Goal: Navigation & Orientation: Understand site structure

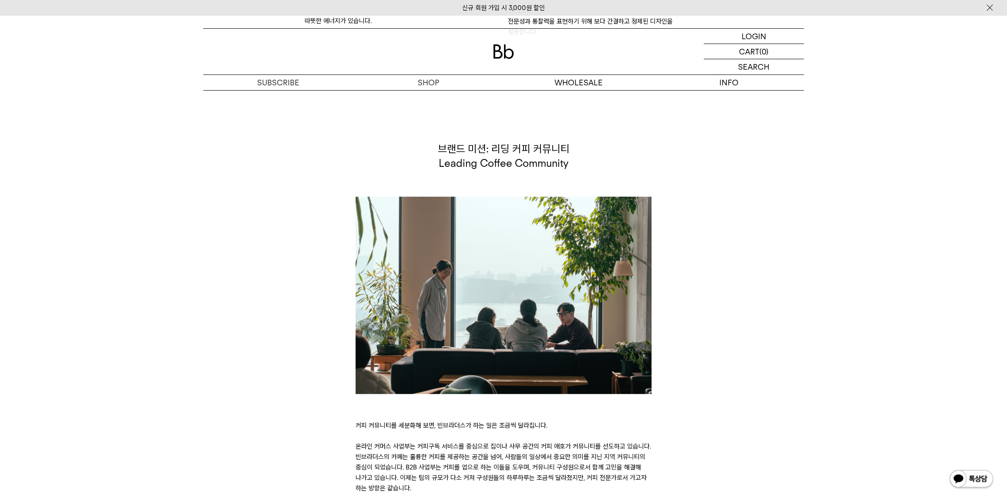
scroll to position [1424, 0]
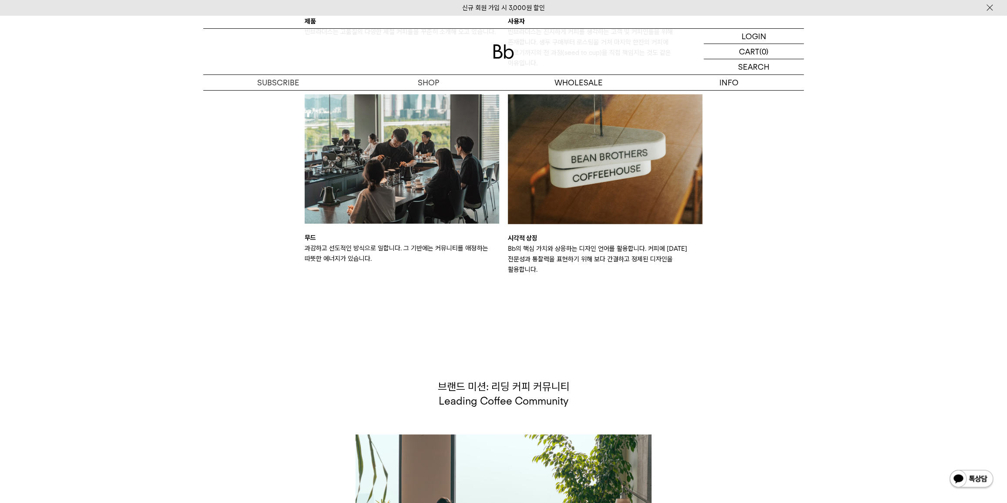
click at [609, 186] on img at bounding box center [605, 159] width 195 height 130
click at [650, 180] on img at bounding box center [605, 159] width 195 height 130
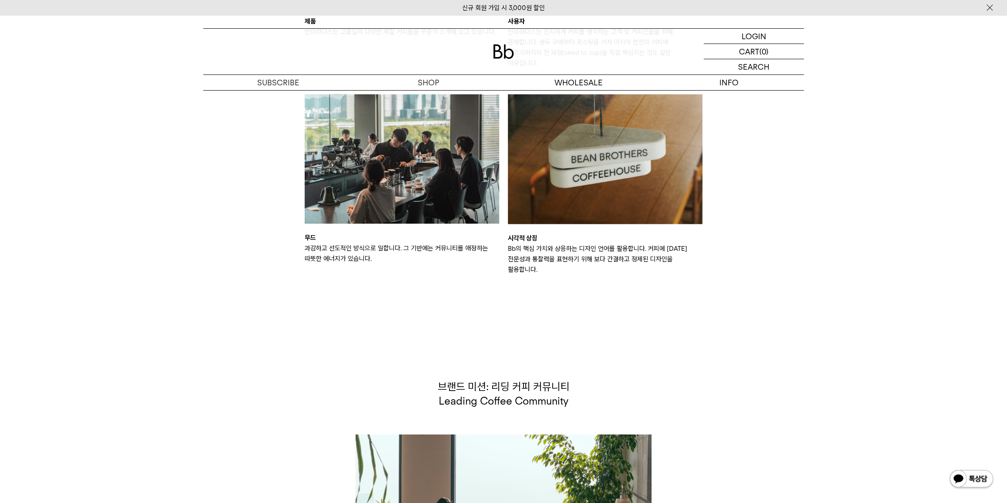
click at [652, 180] on img at bounding box center [605, 159] width 195 height 130
click at [648, 178] on img at bounding box center [605, 159] width 195 height 130
click at [649, 178] on img at bounding box center [605, 159] width 195 height 130
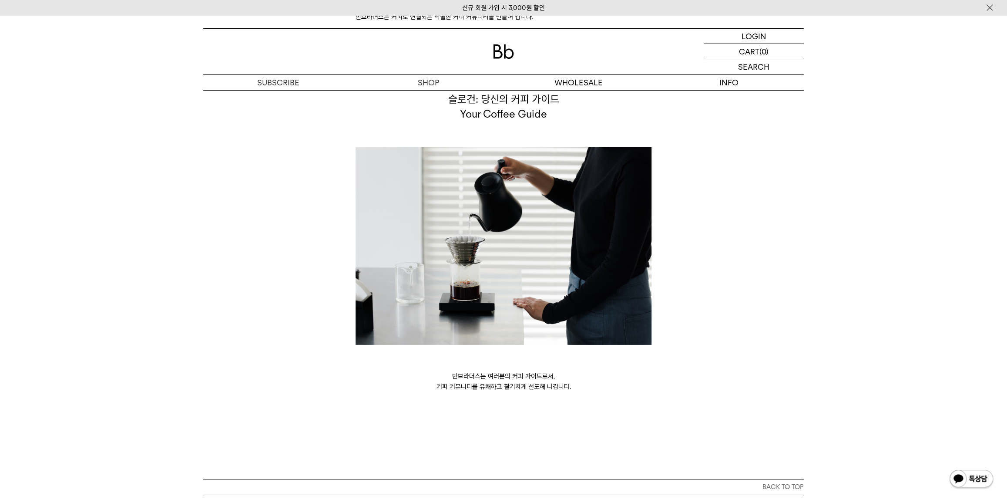
scroll to position [2274, 0]
